Goal: Task Accomplishment & Management: Manage account settings

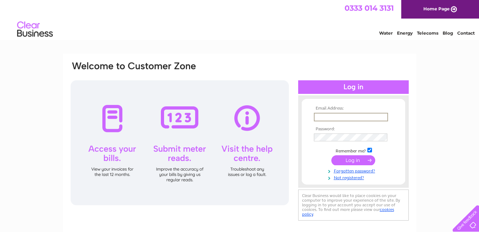
click at [336, 118] on input "text" at bounding box center [351, 117] width 74 height 9
type input "[PERSON_NAME][EMAIL_ADDRESS][DOMAIN_NAME]"
click at [331, 155] on input "submit" at bounding box center [353, 160] width 44 height 10
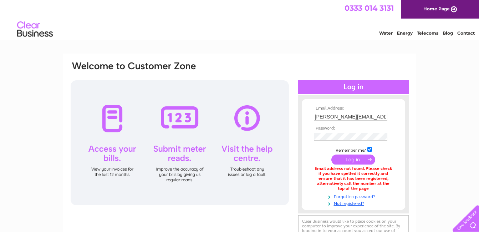
click at [353, 196] on link "Forgotten password?" at bounding box center [354, 196] width 81 height 7
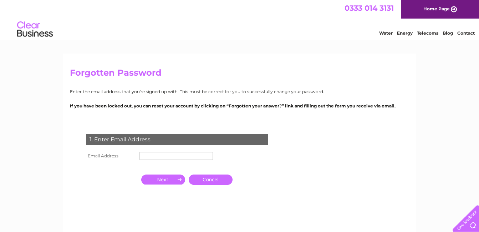
click at [173, 150] on td at bounding box center [176, 155] width 77 height 11
click at [173, 154] on input "text" at bounding box center [176, 156] width 74 height 9
type input "[PERSON_NAME][EMAIL_ADDRESS][DOMAIN_NAME]"
click at [169, 181] on input "button" at bounding box center [163, 179] width 44 height 10
